Goal: Check status: Check status

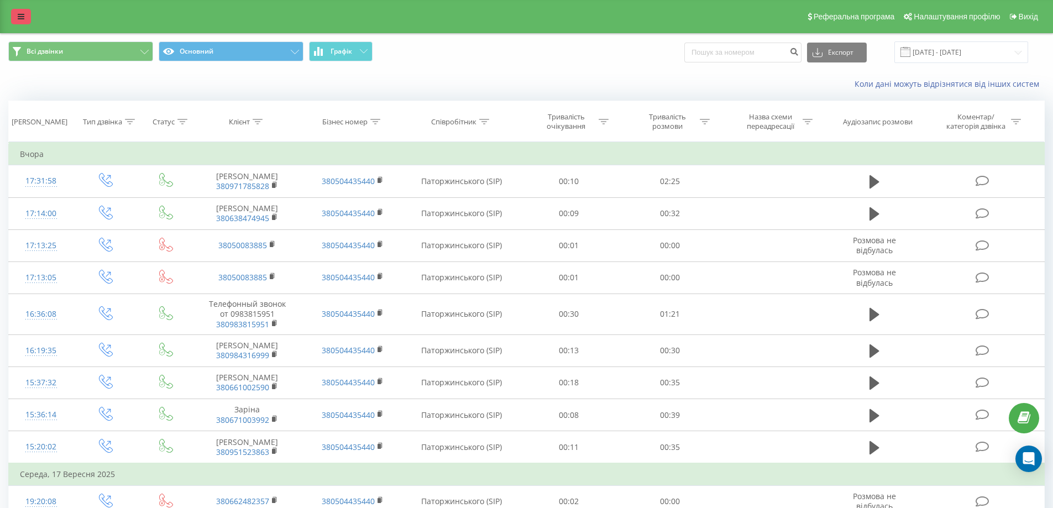
click at [24, 16] on link at bounding box center [21, 16] width 20 height 15
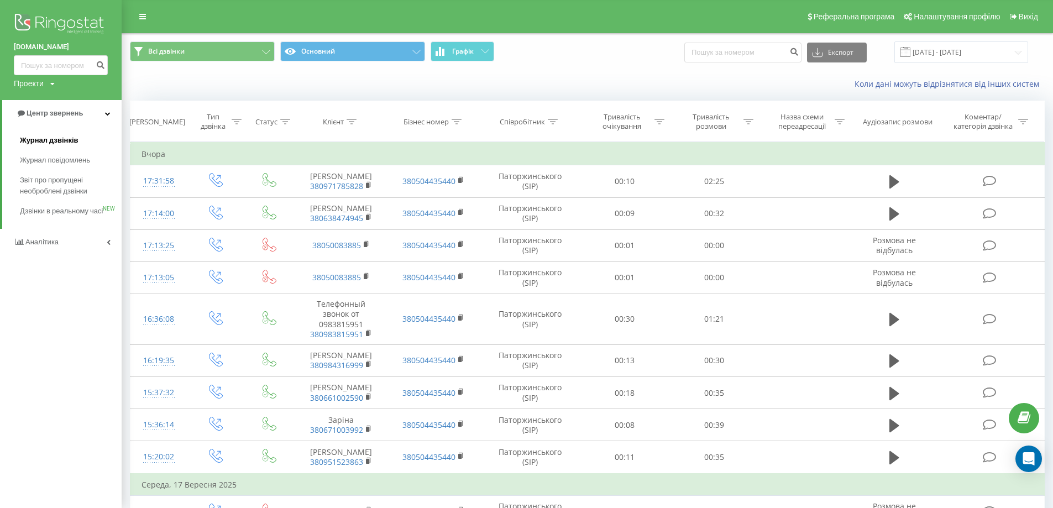
click at [48, 141] on span "Журнал дзвінків" at bounding box center [49, 140] width 59 height 11
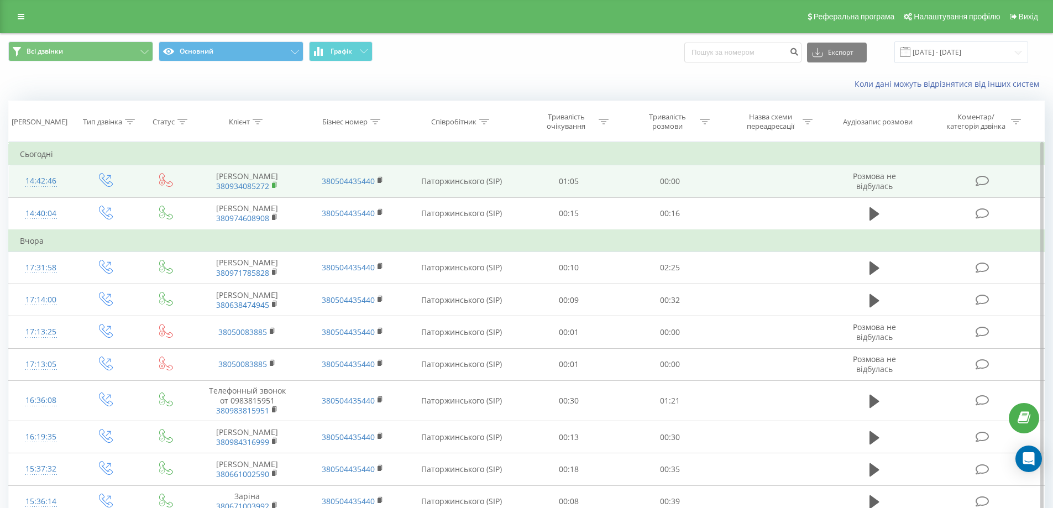
click at [273, 186] on rect at bounding box center [273, 185] width 3 height 5
